Goal: Task Accomplishment & Management: Manage account settings

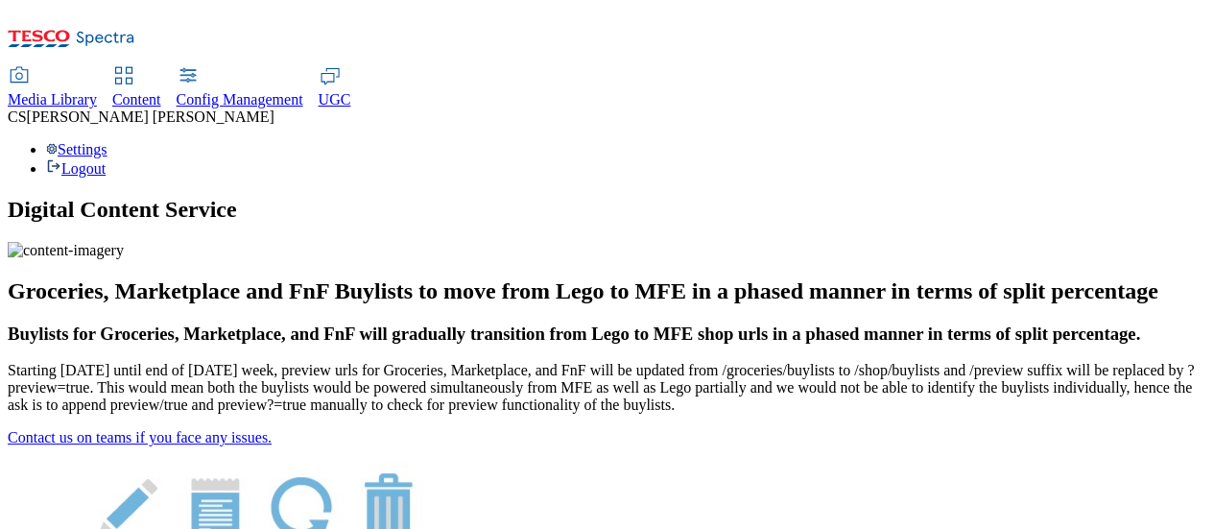
click at [303, 91] on span "Config Management" at bounding box center [240, 99] width 127 height 16
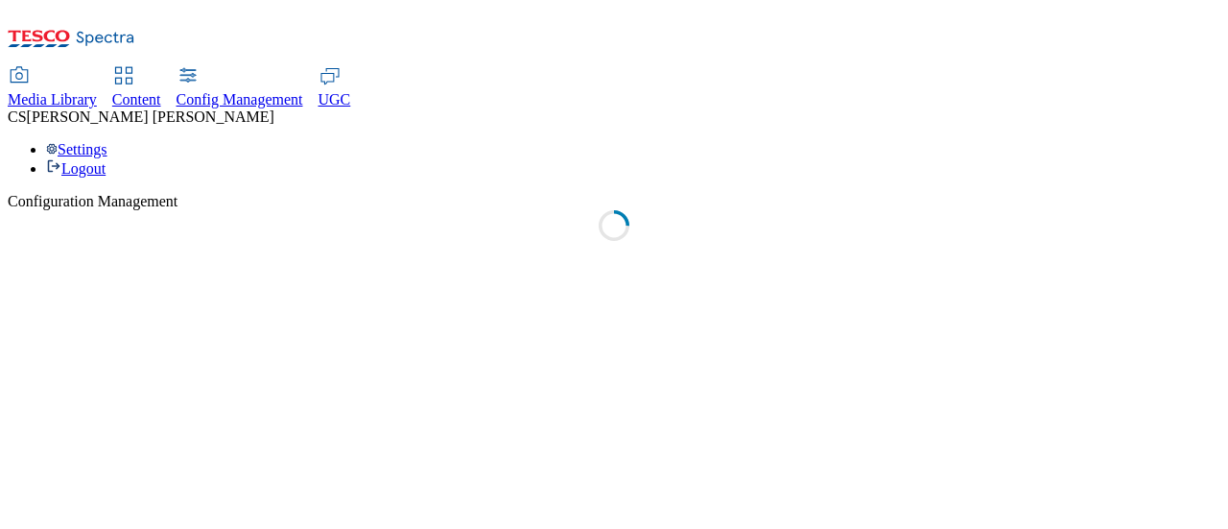
select select "uk"
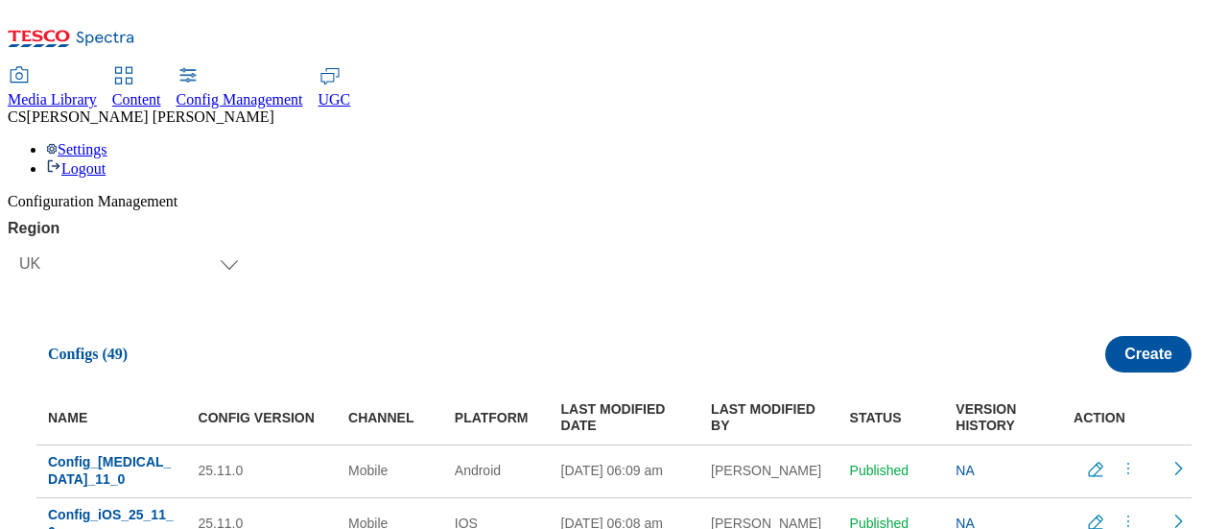
click at [274, 108] on span "[PERSON_NAME]" at bounding box center [151, 116] width 248 height 16
click at [1175, 141] on div "Settings Logout" at bounding box center [614, 159] width 1213 height 36
click at [1181, 141] on div "Settings Logout" at bounding box center [614, 159] width 1213 height 36
click at [107, 141] on link "Settings" at bounding box center [76, 149] width 61 height 16
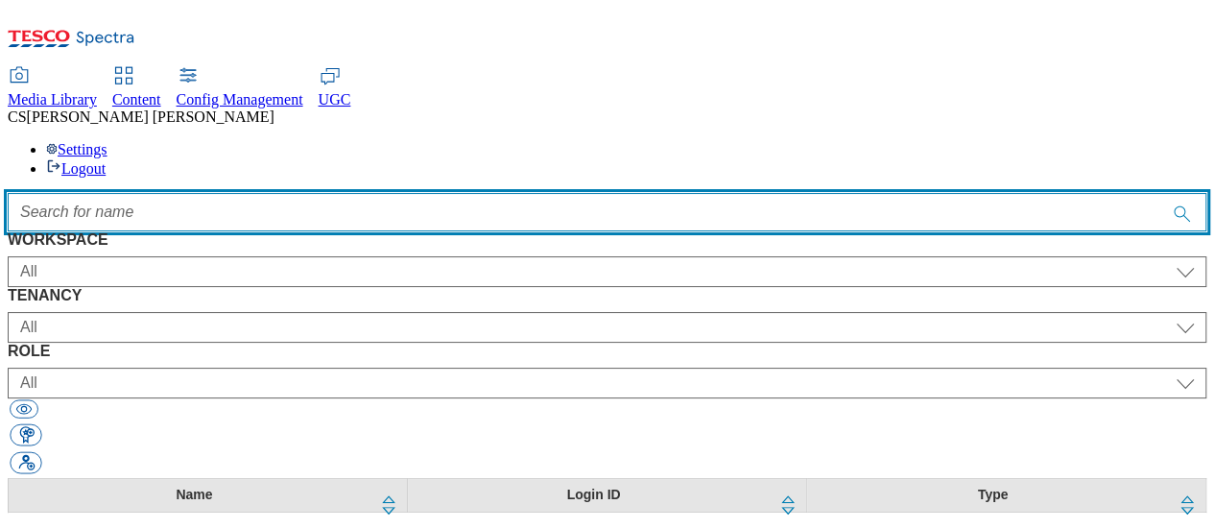
click at [509, 193] on input "Accessible label text" at bounding box center [607, 212] width 1199 height 38
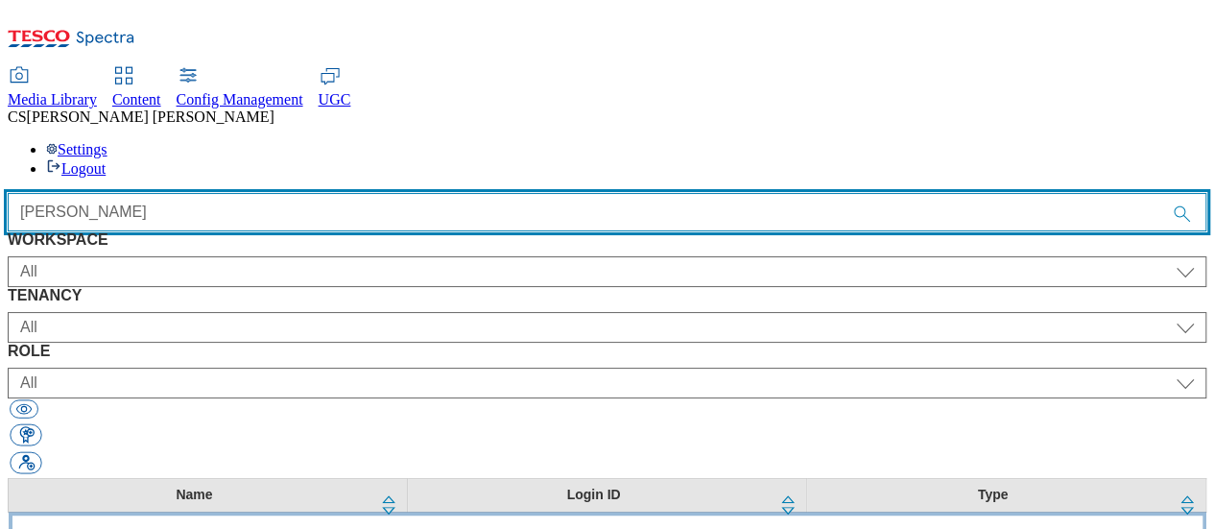
type input "[PERSON_NAME]"
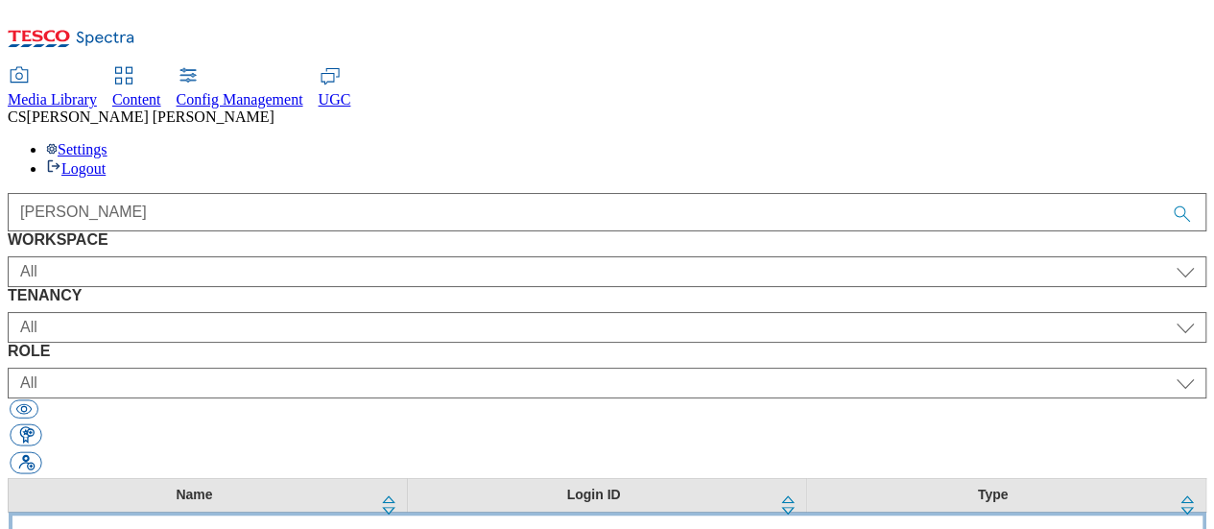
click at [223, 511] on td "[PERSON_NAME]" at bounding box center [208, 537] width 399 height 53
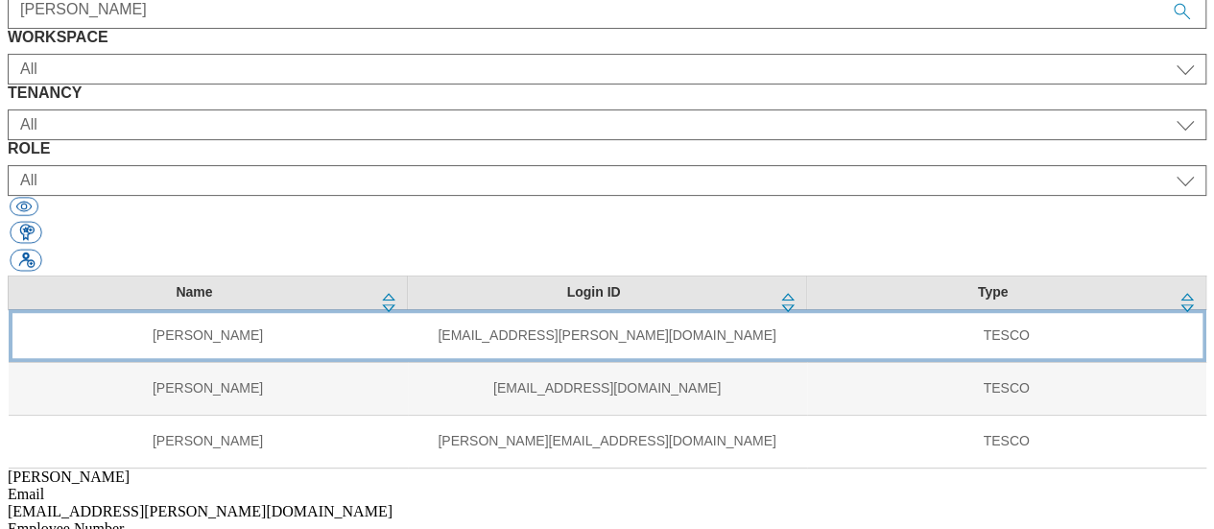
scroll to position [205, 0]
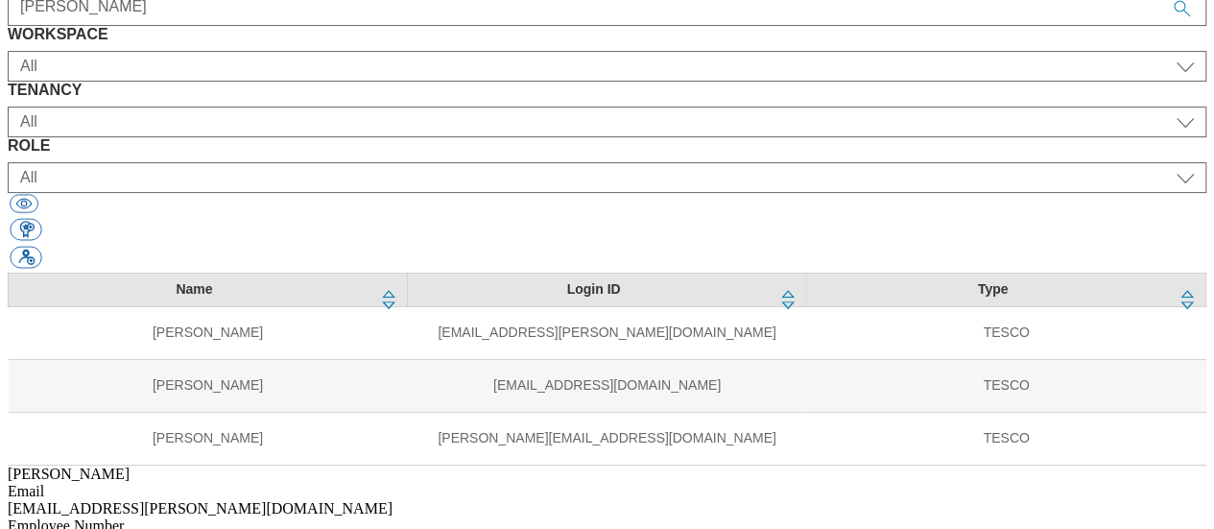
select select "UGC"
select select "clubcard-boost-[GEOGRAPHIC_DATA]"
select select "ugc_admin"
select select "UGC"
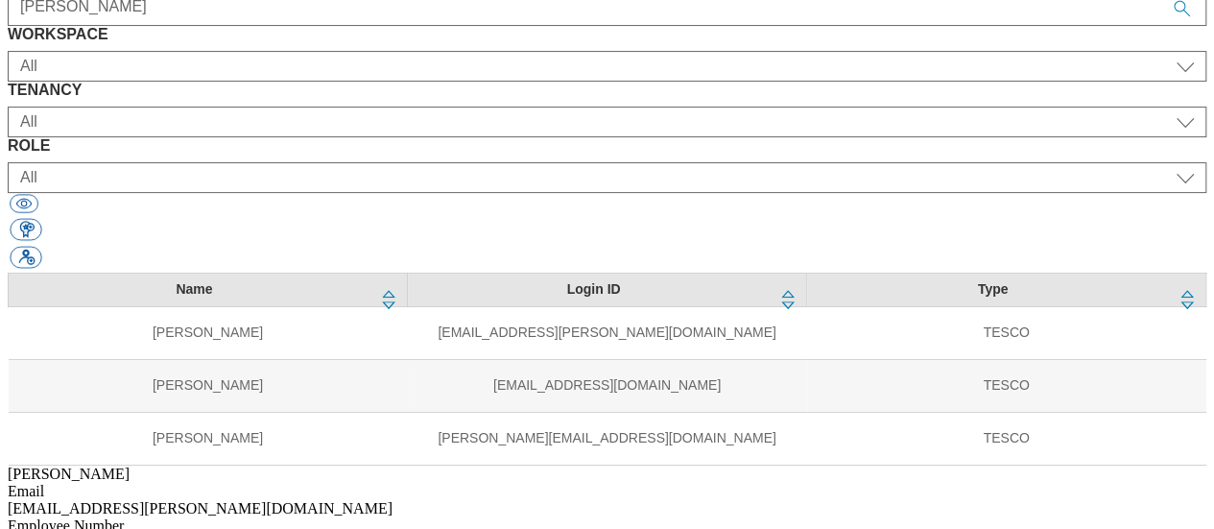
select select "ghs-[GEOGRAPHIC_DATA]"
select select "ugc_admin"
select select "UGC"
select select "ghs-roi"
select select "ugc_admin"
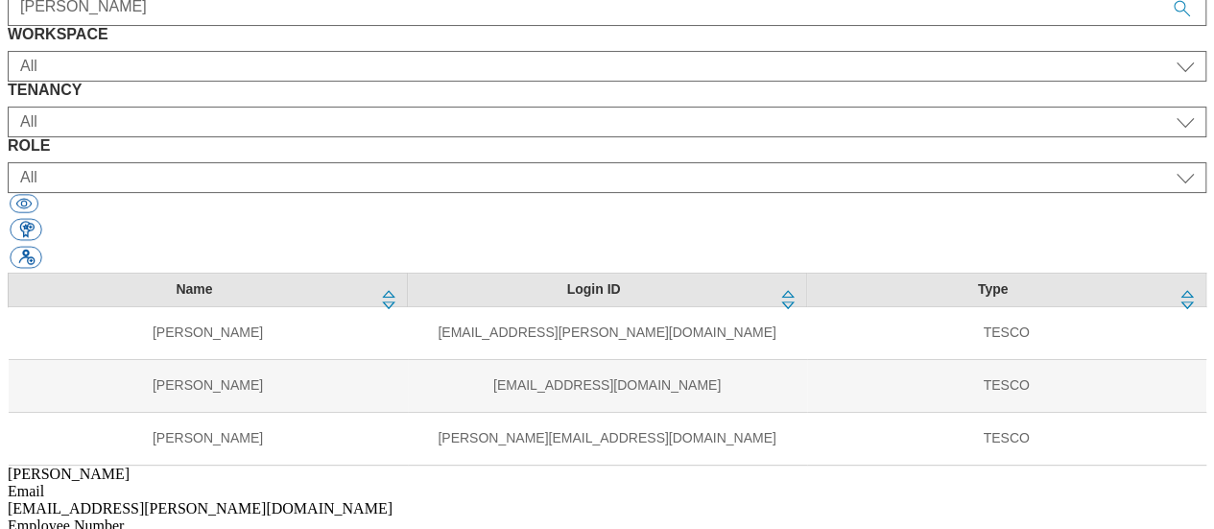
select select "Media"
select select "media_admin"
select select "Media"
select select "flare-test"
select select "media_admin"
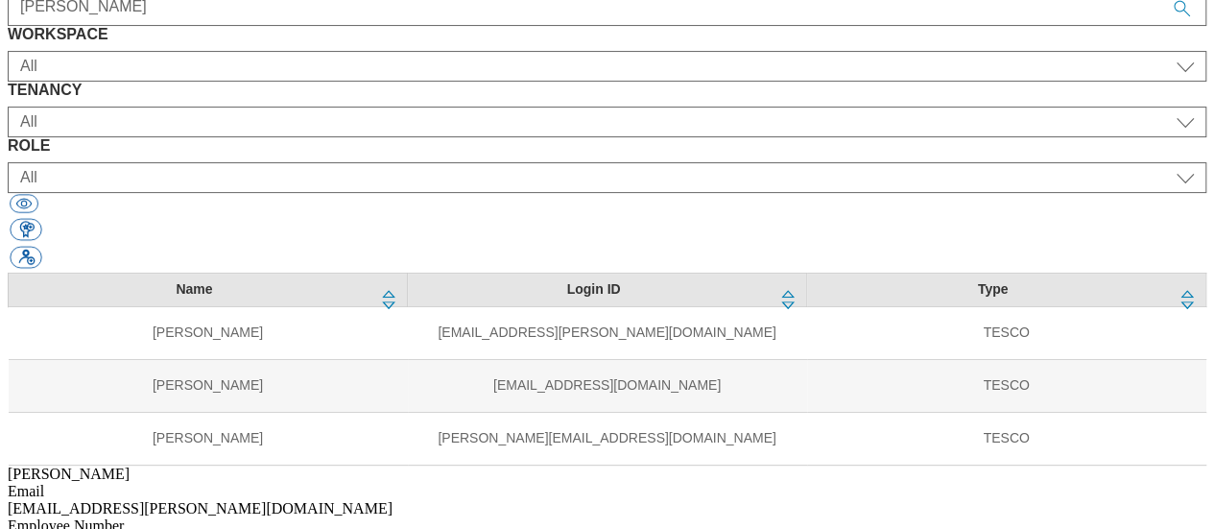
select select "Media"
select select "flare-ghs-mktg"
select select "media_admin"
select select "Media"
select select "flare-mca-cz"
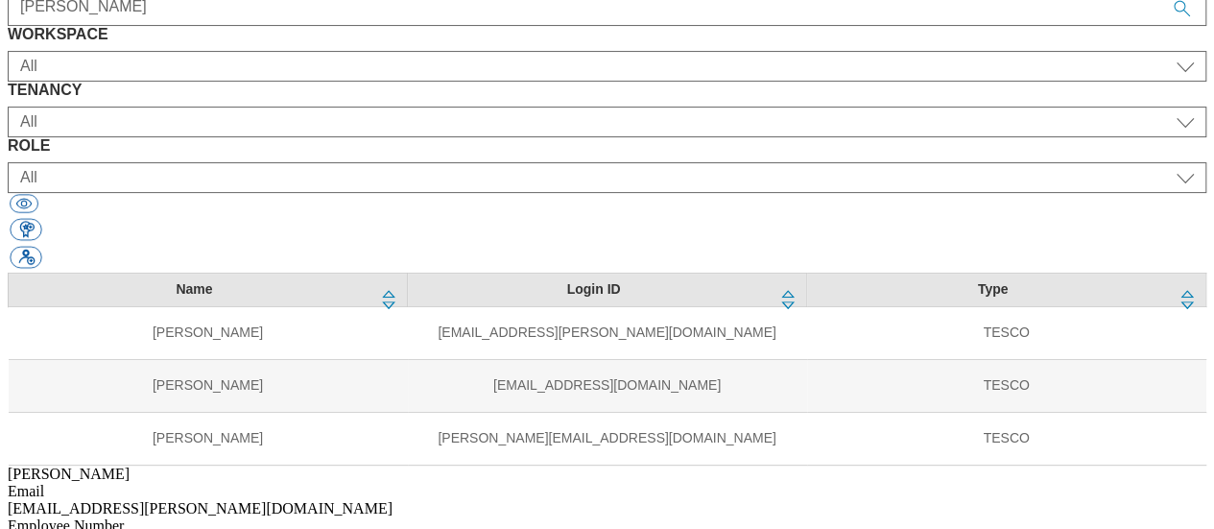
select select "media_admin"
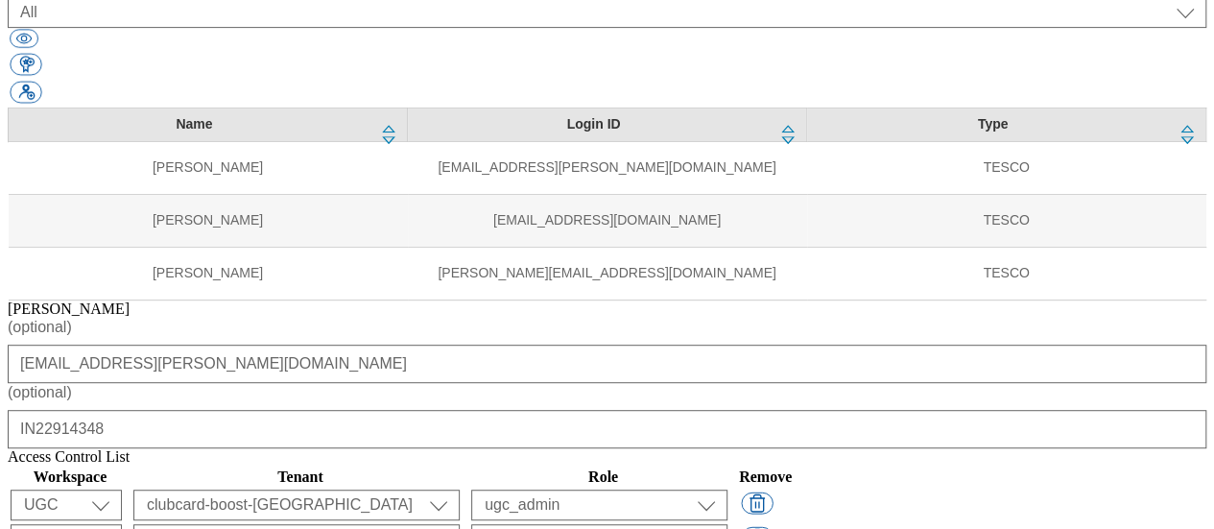
scroll to position [388, 0]
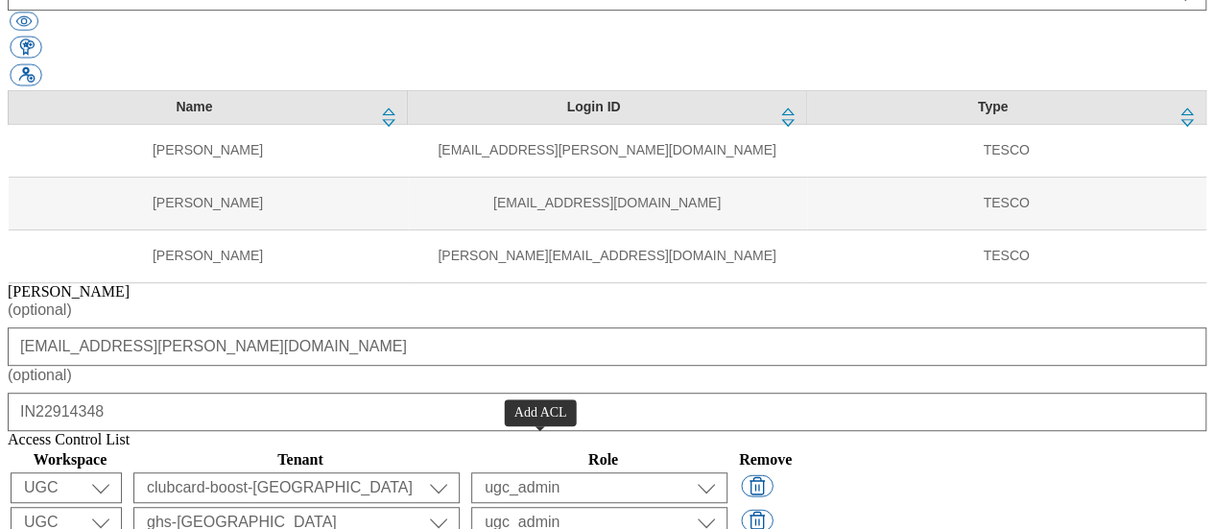
select select "Spectra"
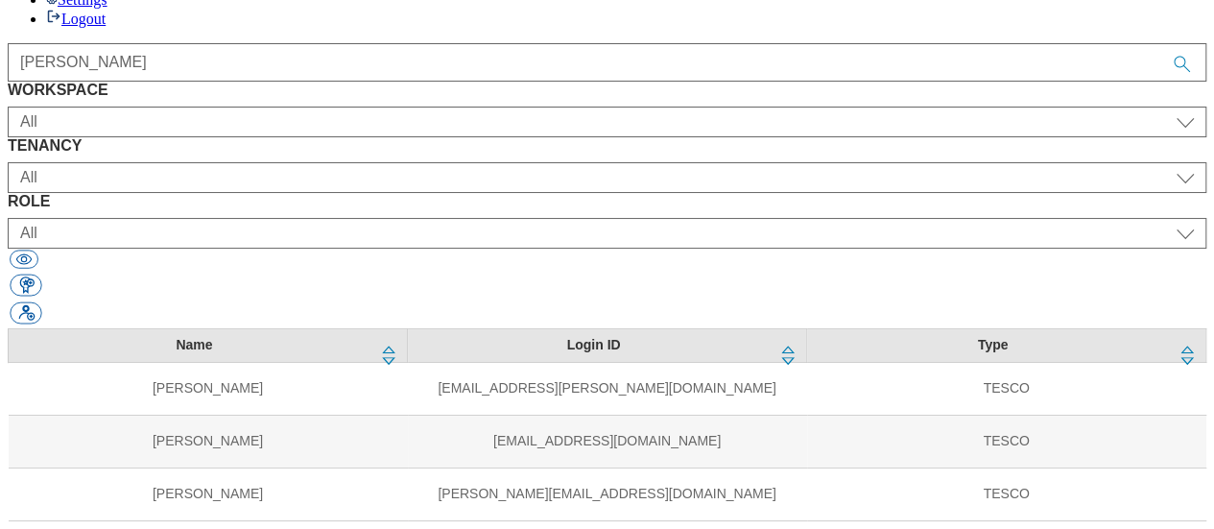
scroll to position [67, 0]
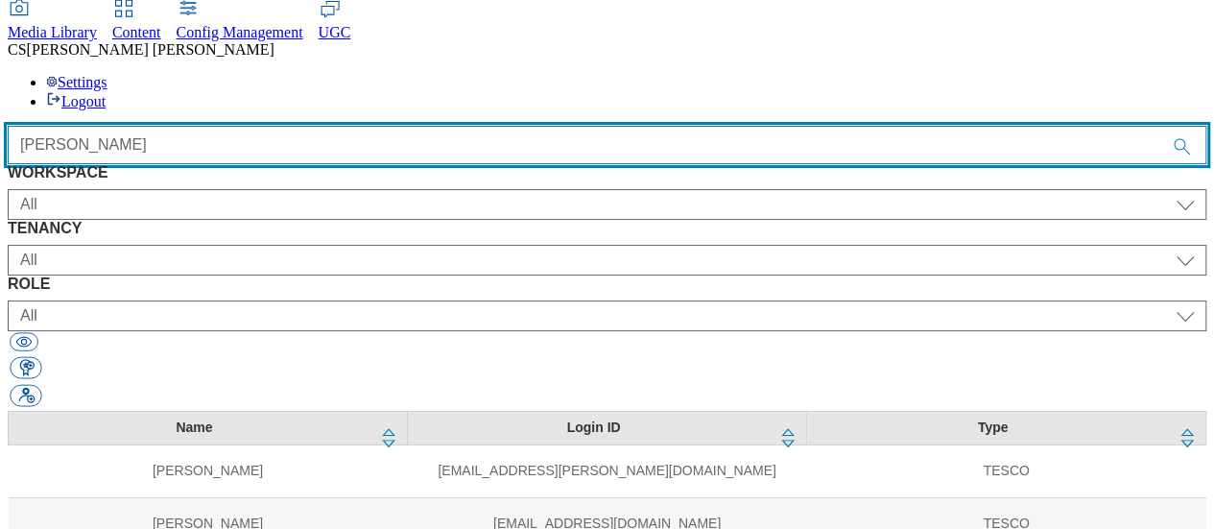
drag, startPoint x: 463, startPoint y: 47, endPoint x: 297, endPoint y: 50, distance: 165.1
click at [297, 126] on div "[PERSON_NAME]" at bounding box center [607, 145] width 1199 height 38
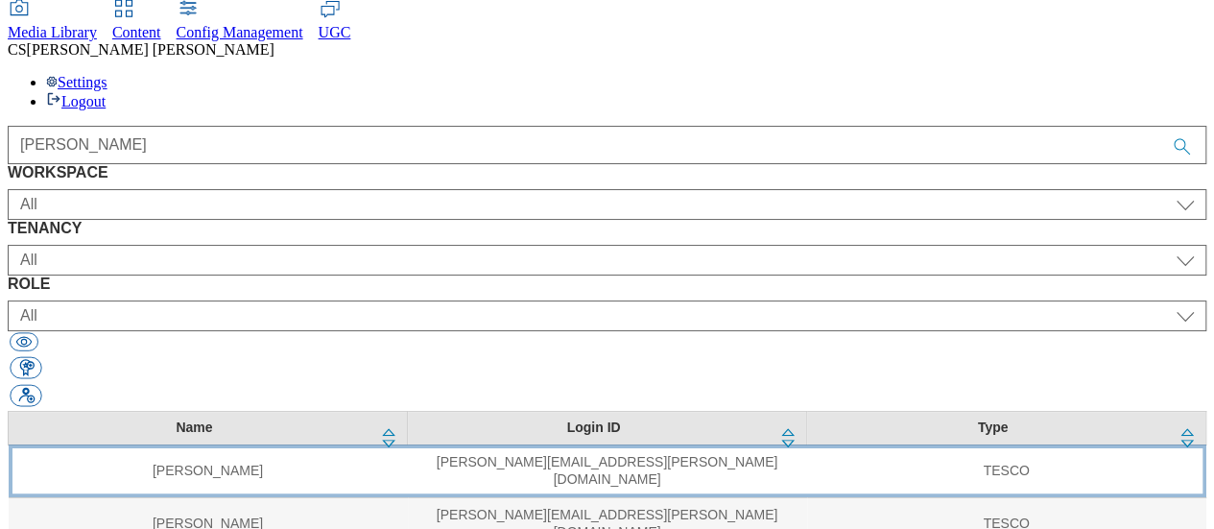
click at [569, 444] on td "[PERSON_NAME][EMAIL_ADDRESS][PERSON_NAME][DOMAIN_NAME]" at bounding box center [607, 470] width 399 height 53
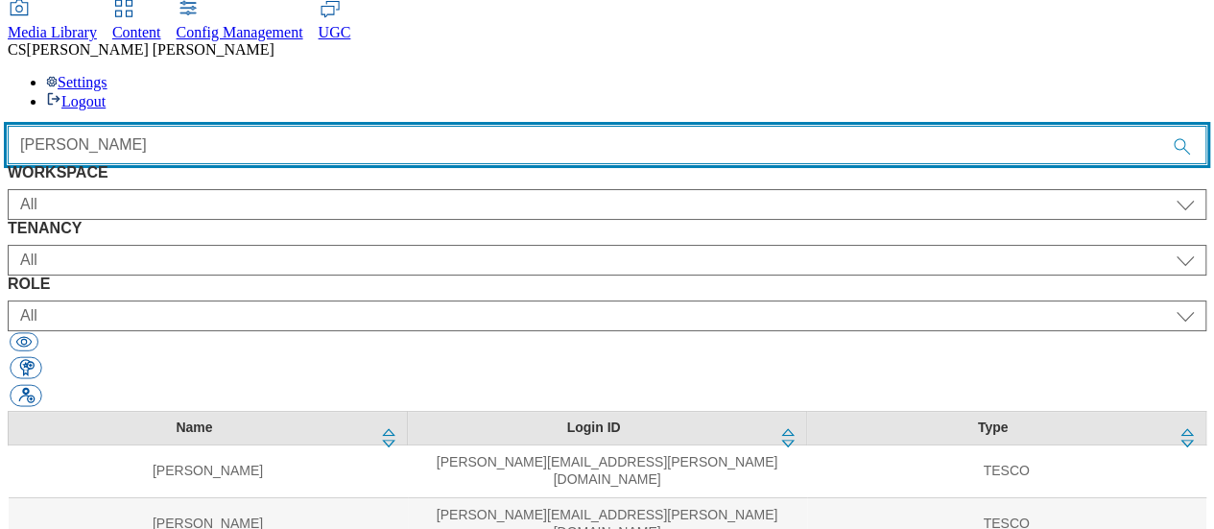
drag, startPoint x: 534, startPoint y: 49, endPoint x: 245, endPoint y: 57, distance: 288.9
click at [245, 126] on div "[PERSON_NAME]" at bounding box center [607, 145] width 1199 height 38
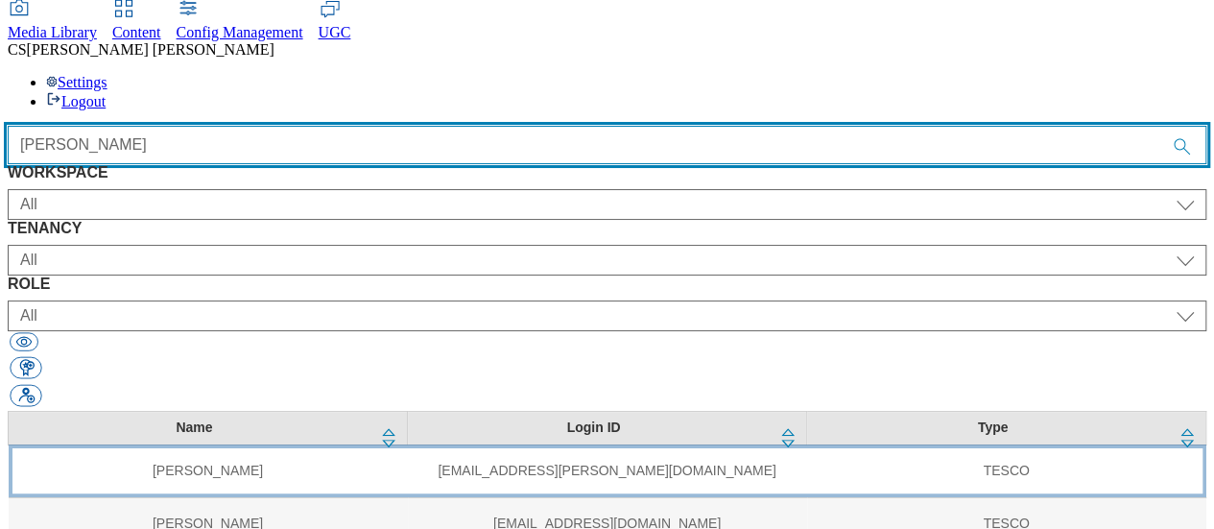
type input "[PERSON_NAME]"
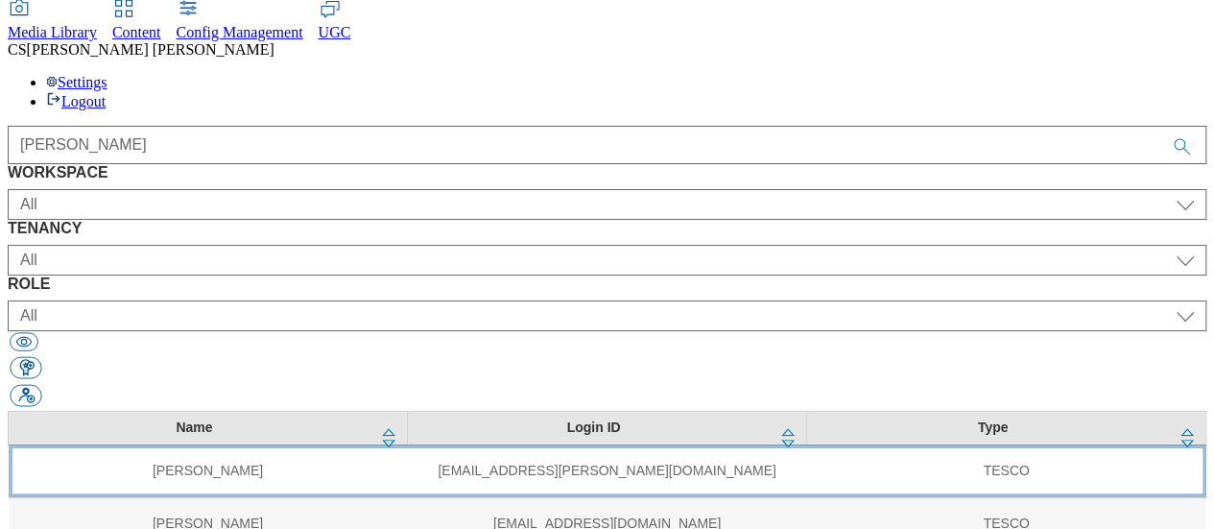
click at [113, 444] on td "[PERSON_NAME]" at bounding box center [208, 470] width 399 height 53
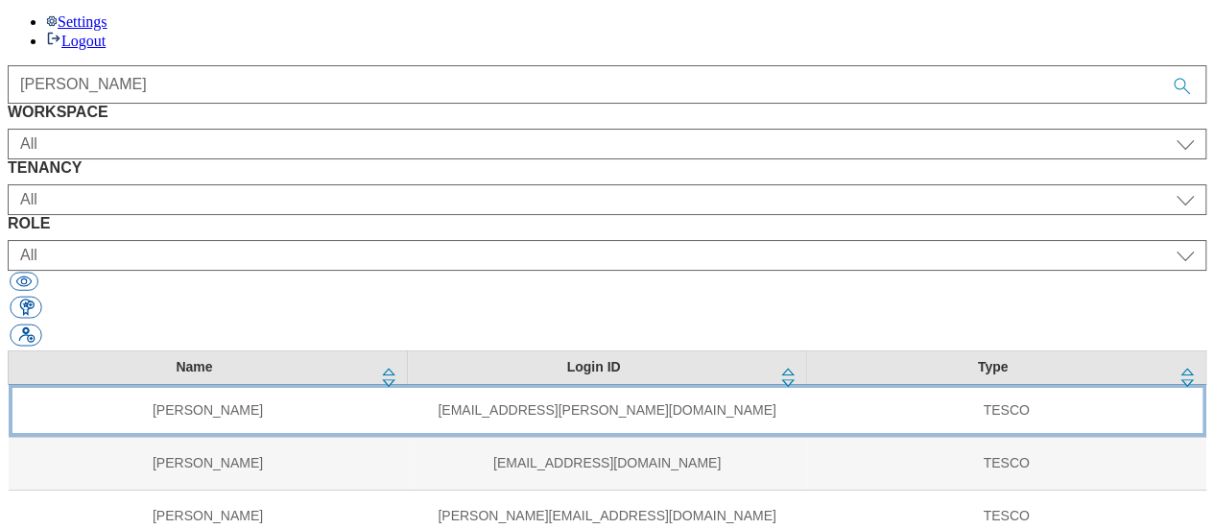
scroll to position [205, 0]
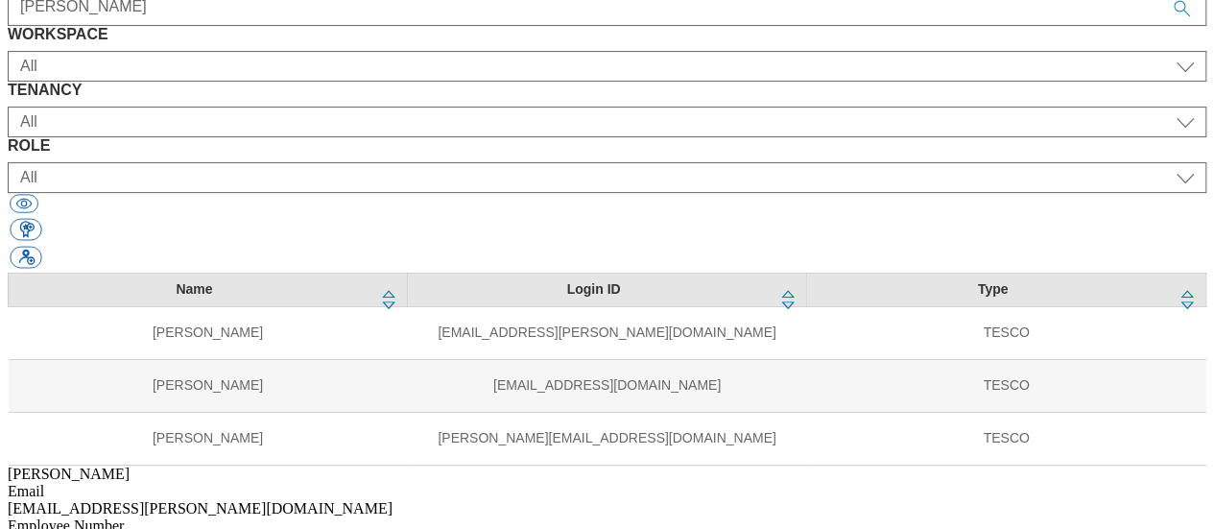
select select "UGC"
select select "clubcard-boost-[GEOGRAPHIC_DATA]"
select select "ugc_admin"
select select "UGC"
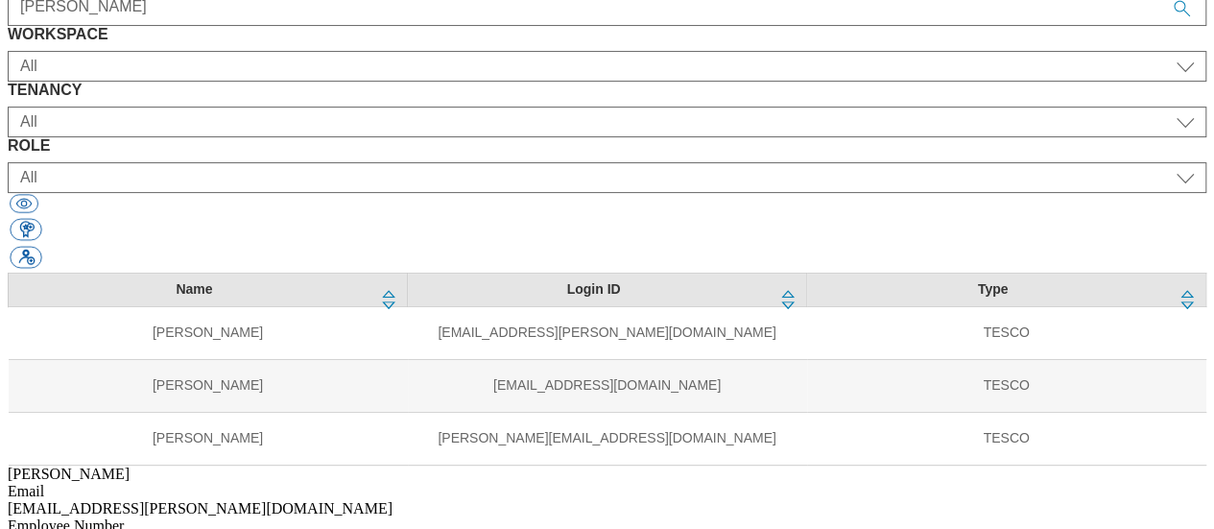
select select "ghs-[GEOGRAPHIC_DATA]"
select select "ugc_admin"
select select "UGC"
select select "ghs-roi"
select select "ugc_admin"
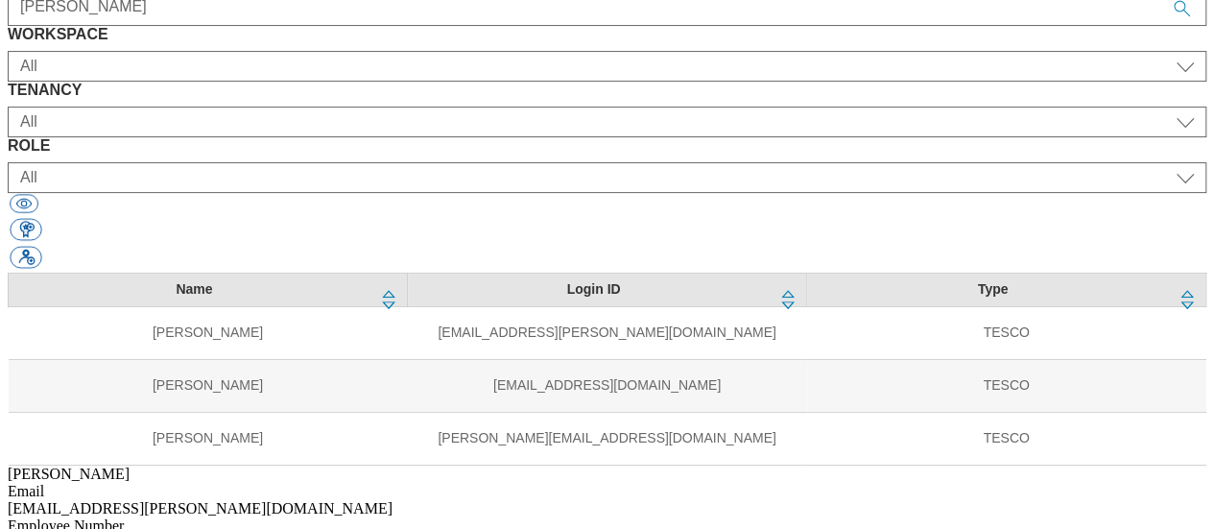
select select "Media"
select select "media_admin"
select select "Media"
select select "flare-test"
select select "media_admin"
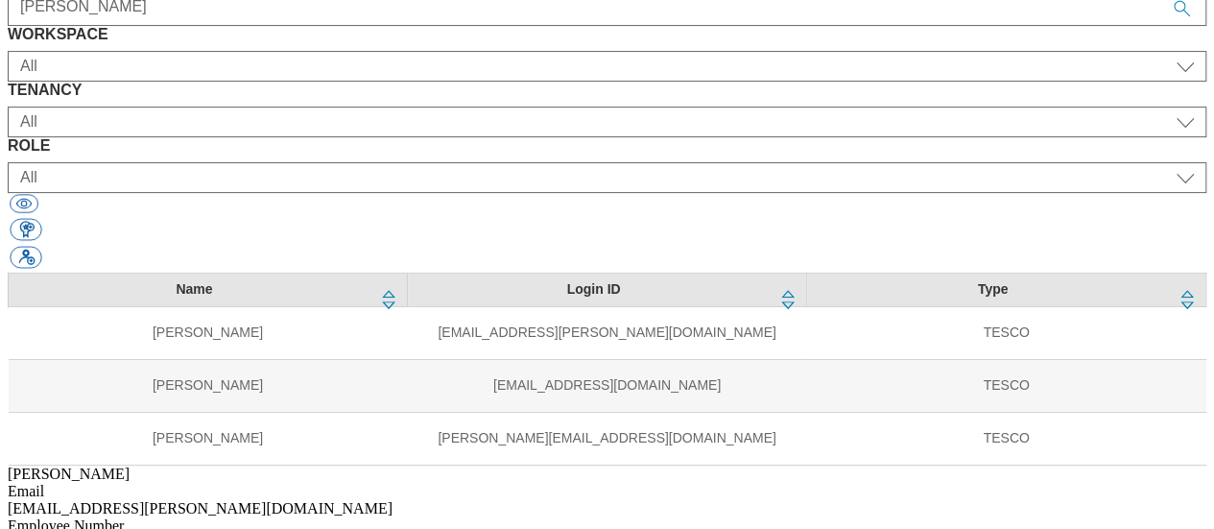
select select "Media"
select select "flare-ghs-mktg"
select select "media_admin"
select select "Media"
select select "flare-mca-cz"
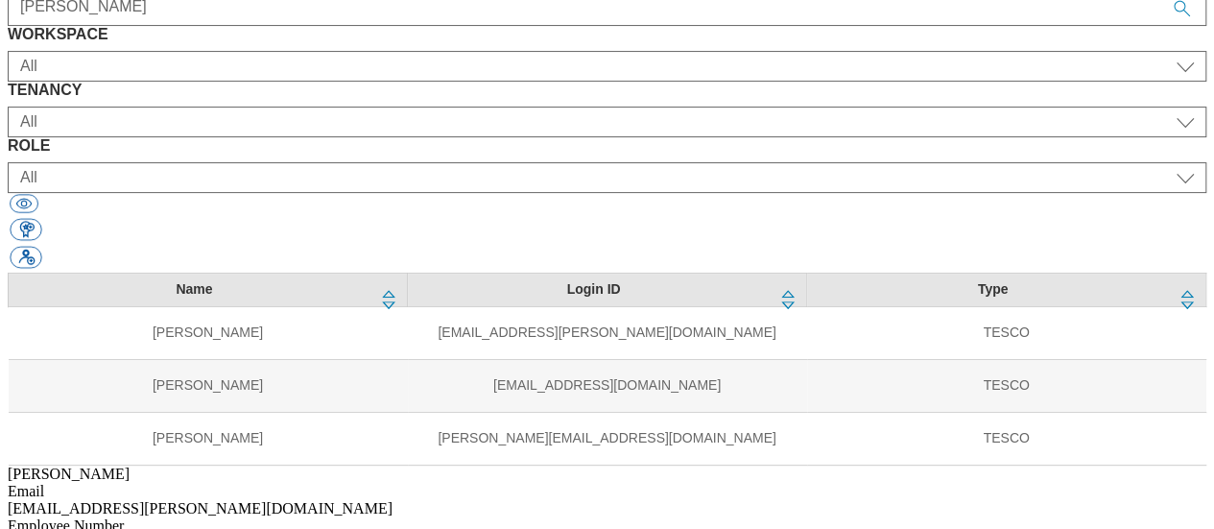
select select "media_admin"
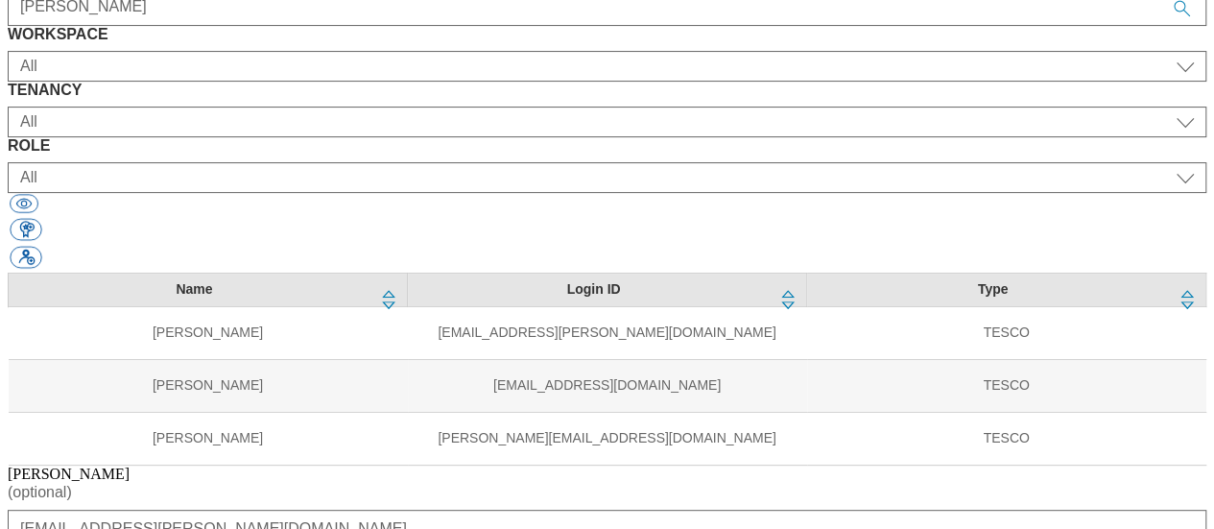
scroll to position [388, 0]
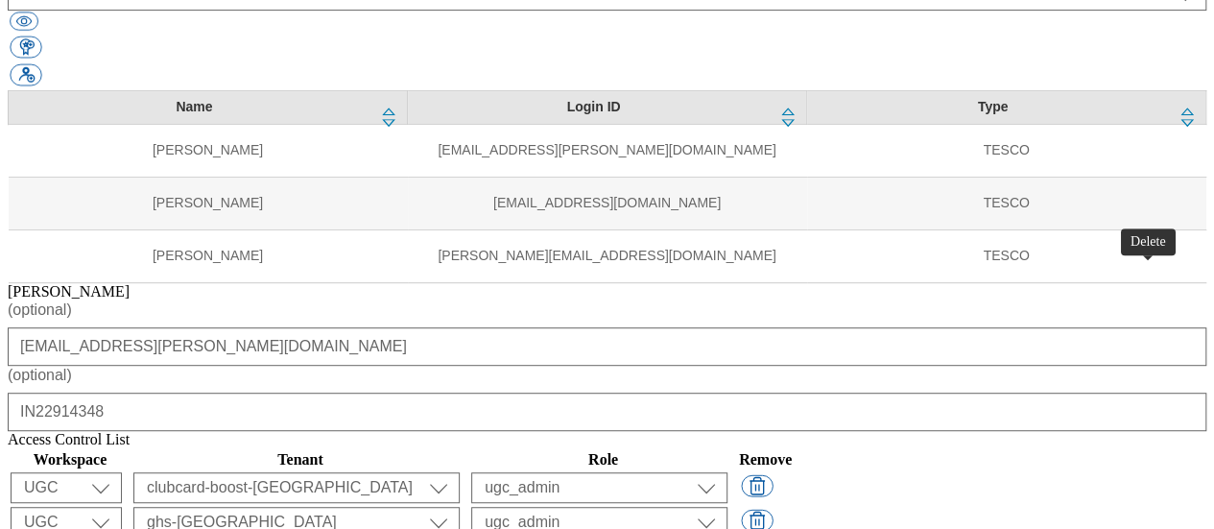
select select "flare-test"
select select "flare-ghs-mktg"
select select "flare-mca-cz"
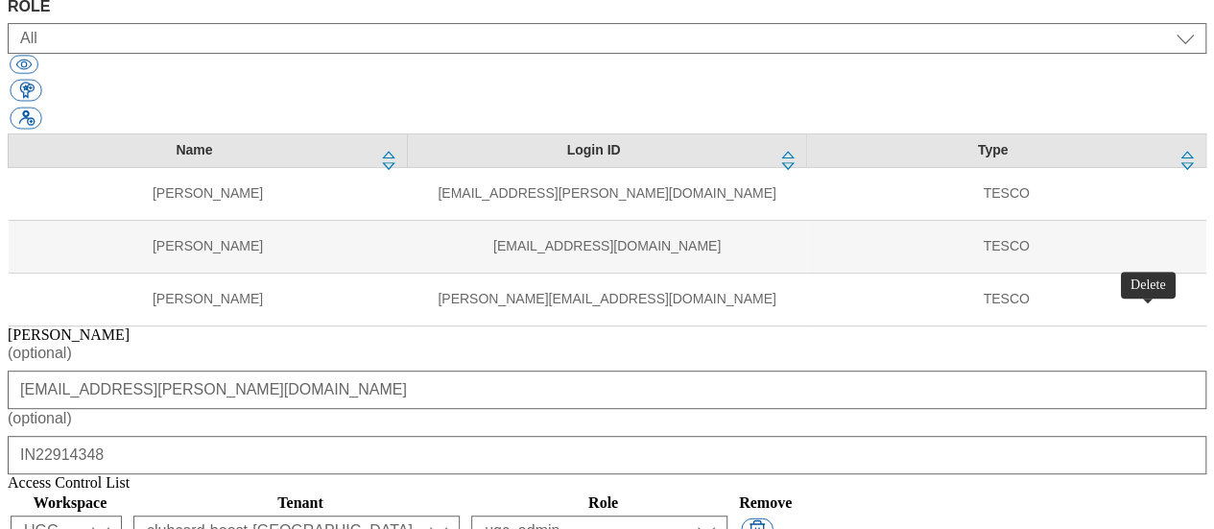
select select "flare-ghs-mktg"
select select "flare-mca-cz"
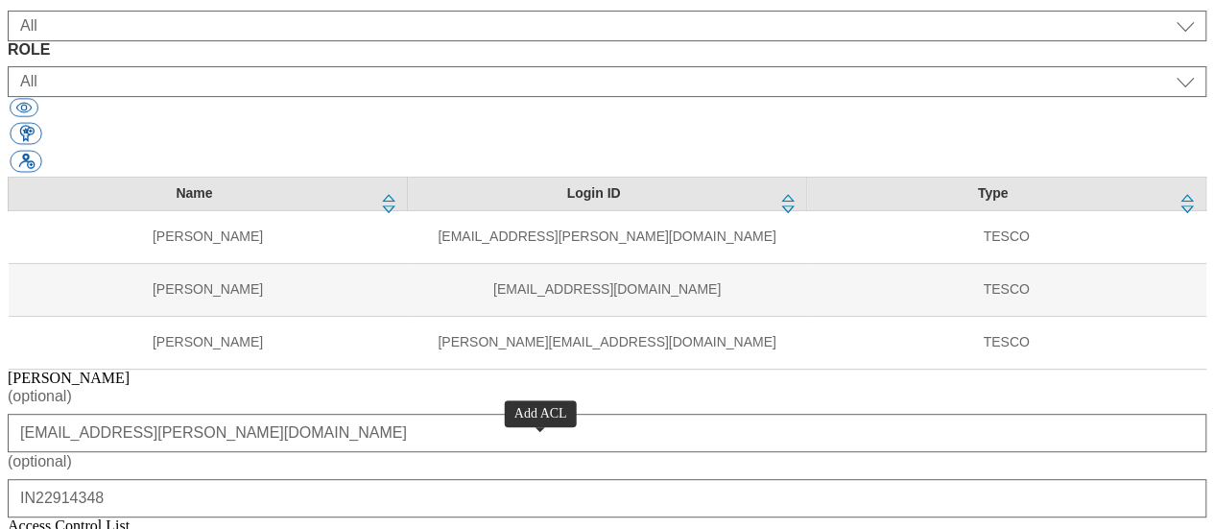
select select "Spectra"
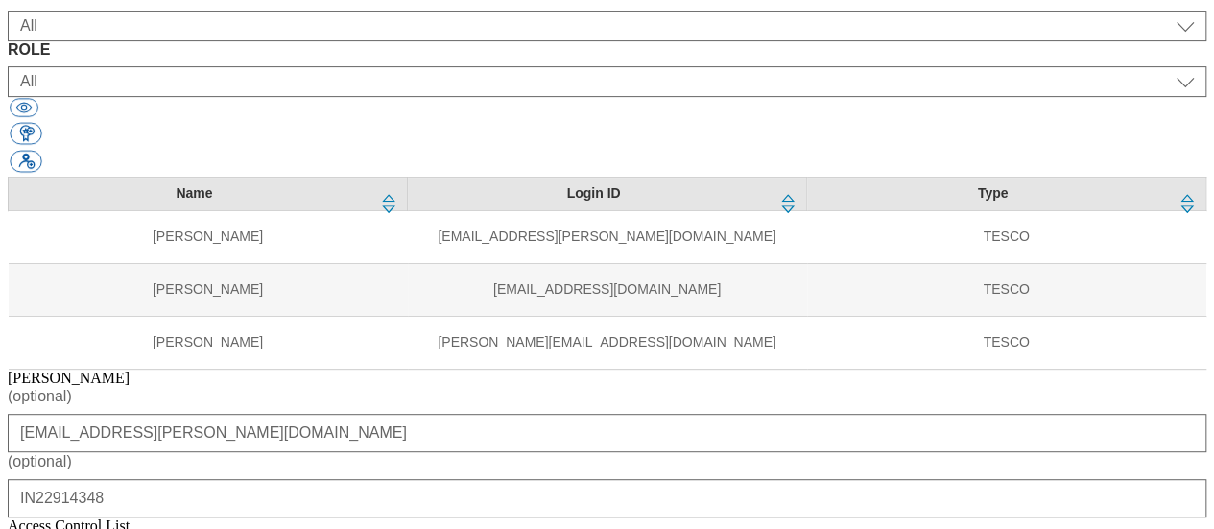
select select "ALL"
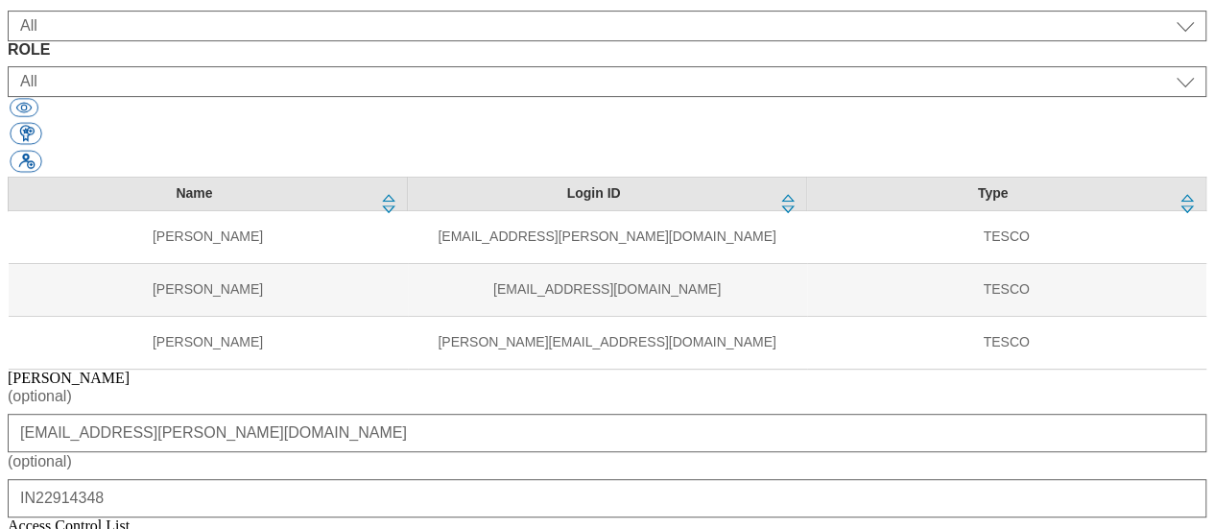
select select "Spectra"
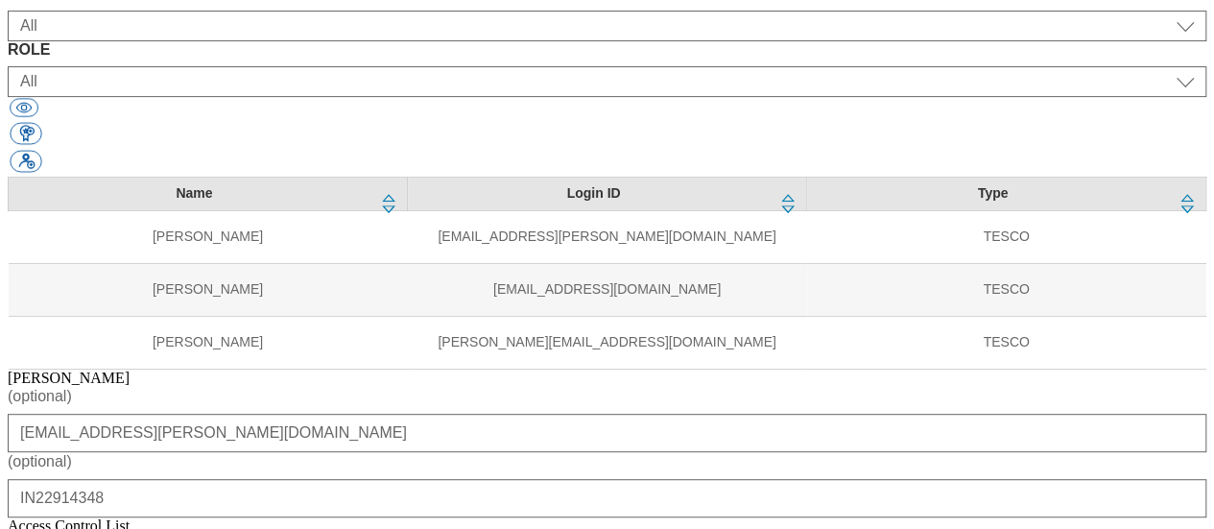
select select "All"
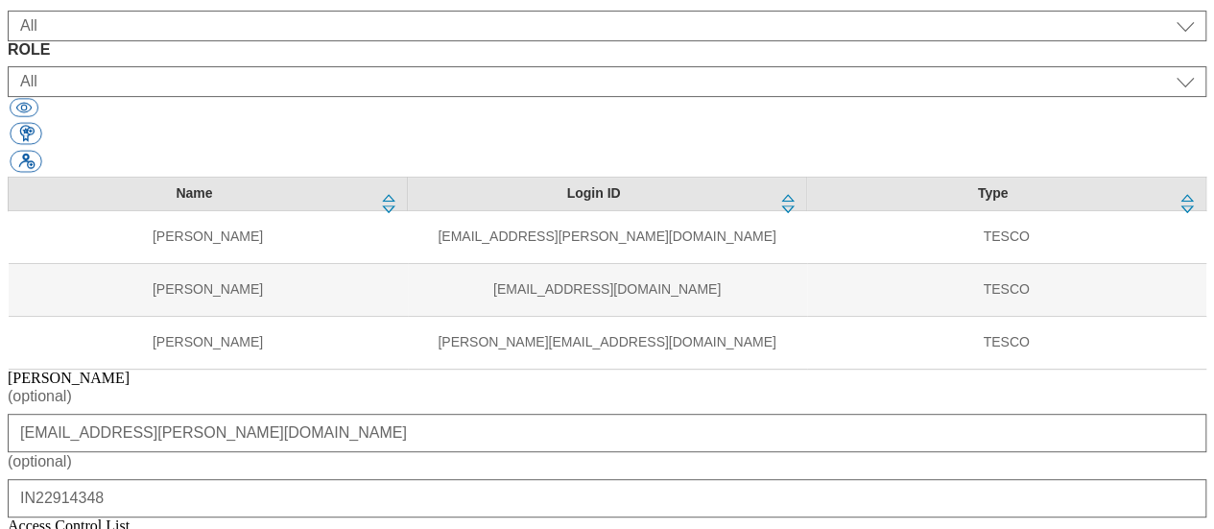
select select "ALL"
